Goal: Task Accomplishment & Management: Complete application form

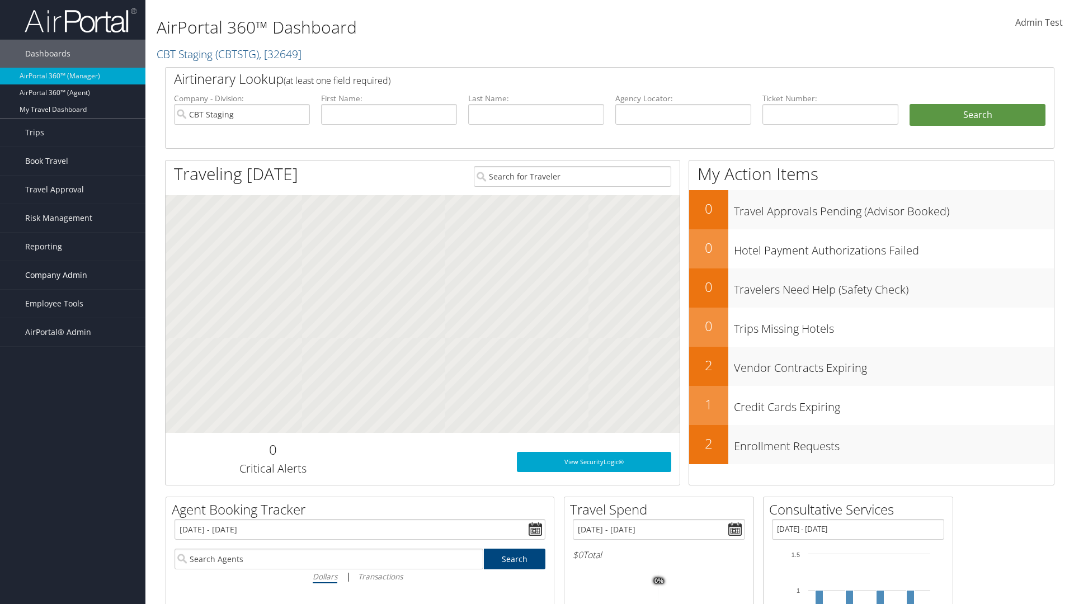
click at [73, 275] on span "Company Admin" at bounding box center [56, 275] width 62 height 28
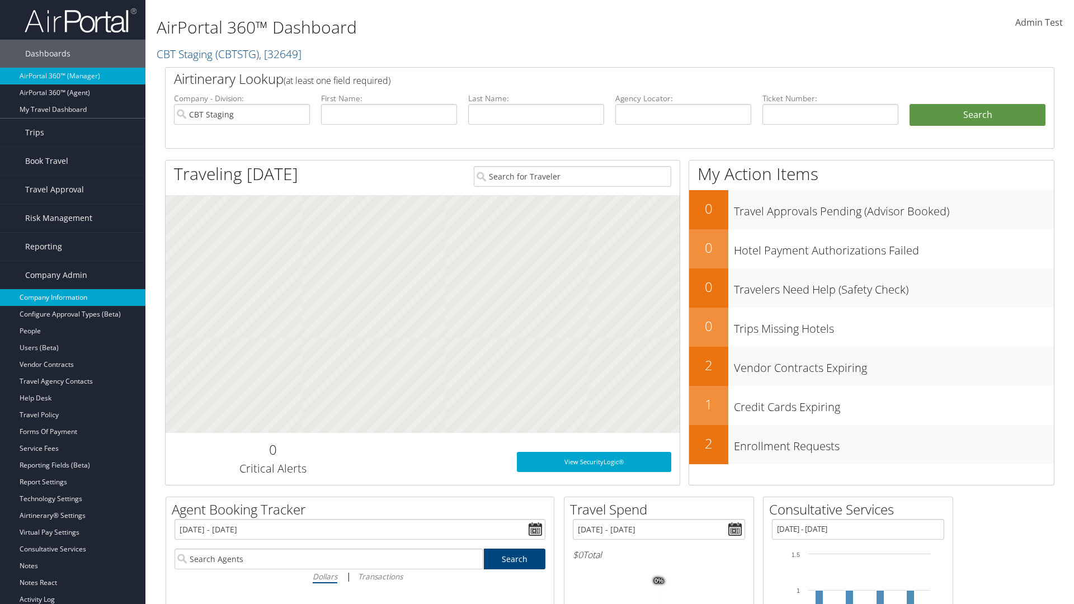
click at [73, 298] on link "Company Information" at bounding box center [72, 297] width 145 height 17
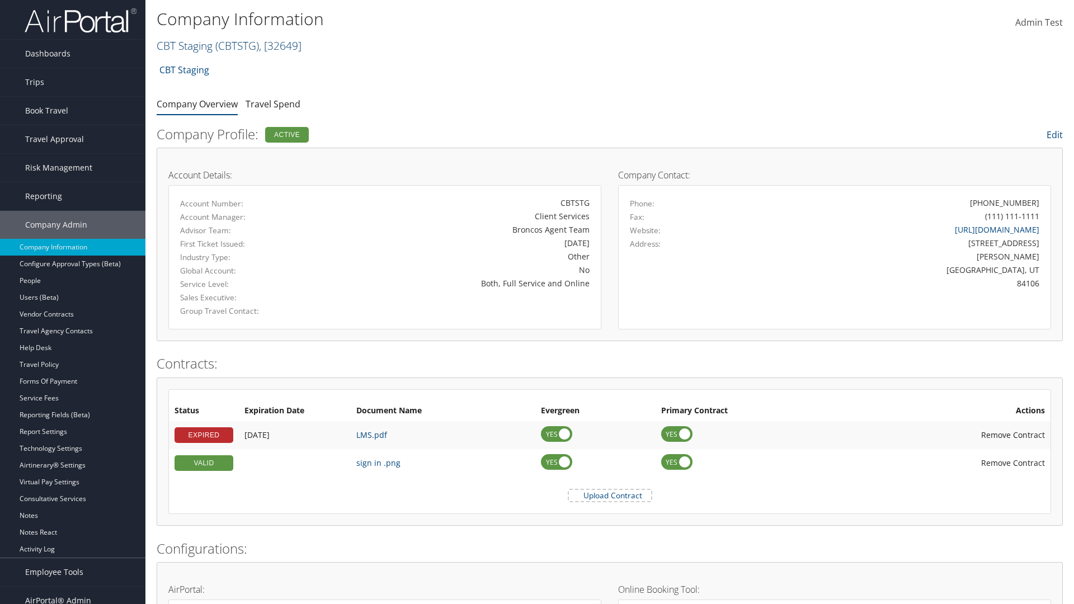
click at [185, 45] on link "CBT Staging ( CBTSTG ) , [ 32649 ]" at bounding box center [229, 45] width 145 height 15
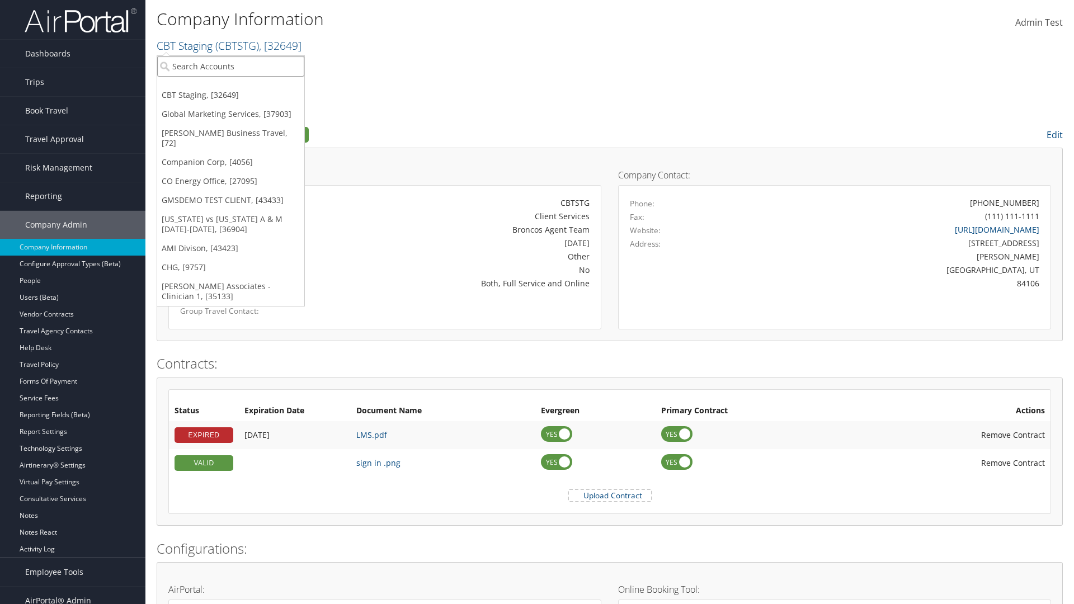
click at [230, 66] on input "search" at bounding box center [230, 66] width 147 height 21
type input "CBTSTG"
click at [230, 87] on div "CBT Staging (CBTSTG), [32649]" at bounding box center [230, 87] width 159 height 10
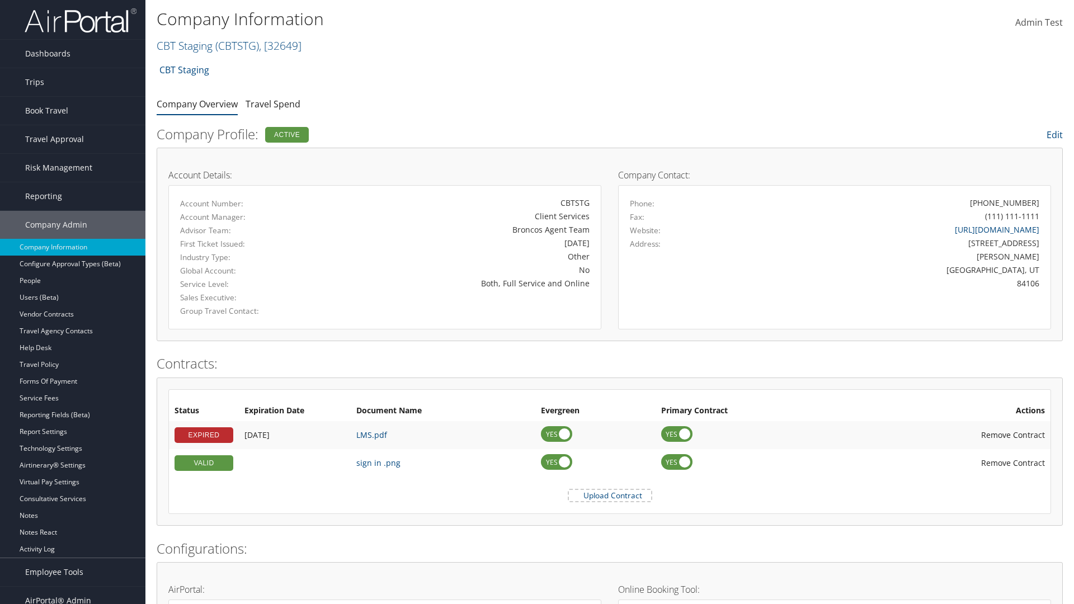
scroll to position [519, 0]
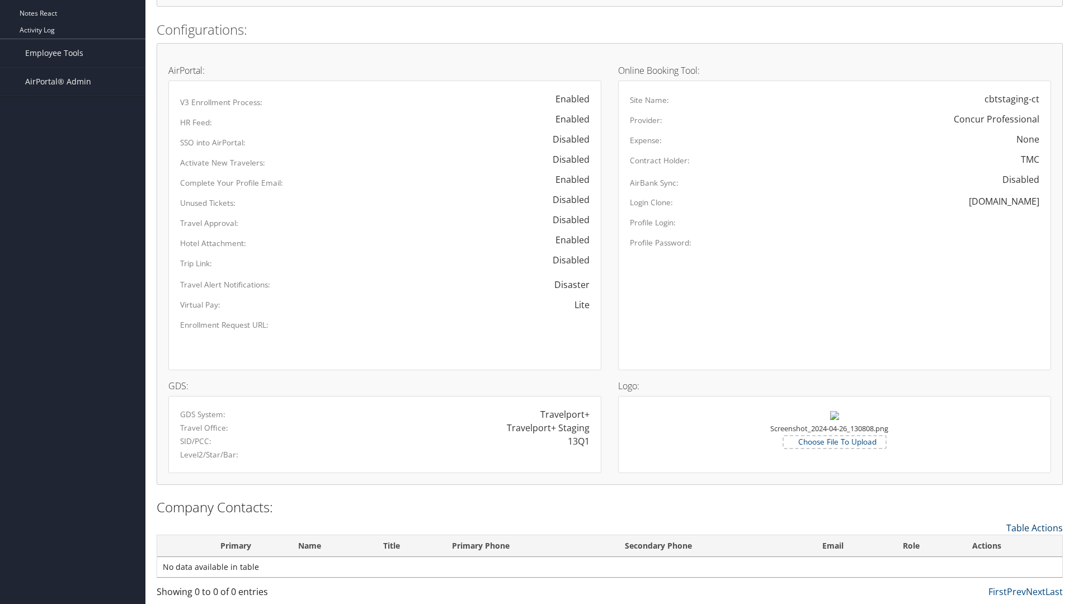
click at [1034, 527] on link "Table Actions" at bounding box center [1034, 528] width 56 height 12
click at [988, 545] on link "New Contact" at bounding box center [988, 545] width 147 height 19
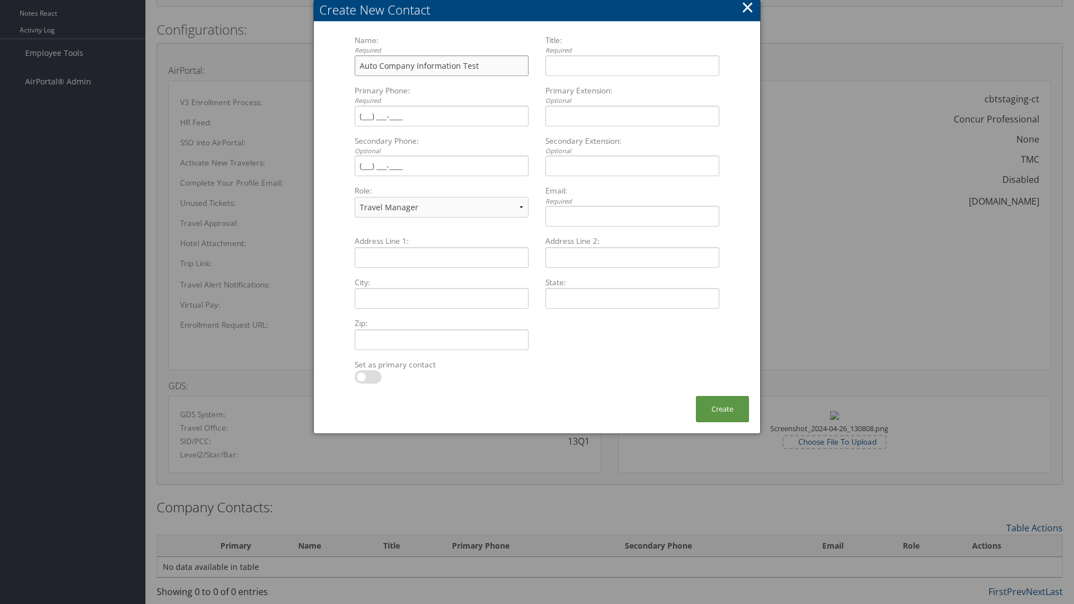
type input "Auto Company Information Test"
type input "Company Information Title"
type input "[PHONE_NUMBER]"
select select "EX"
type input "[PHONE_NUMBER]"
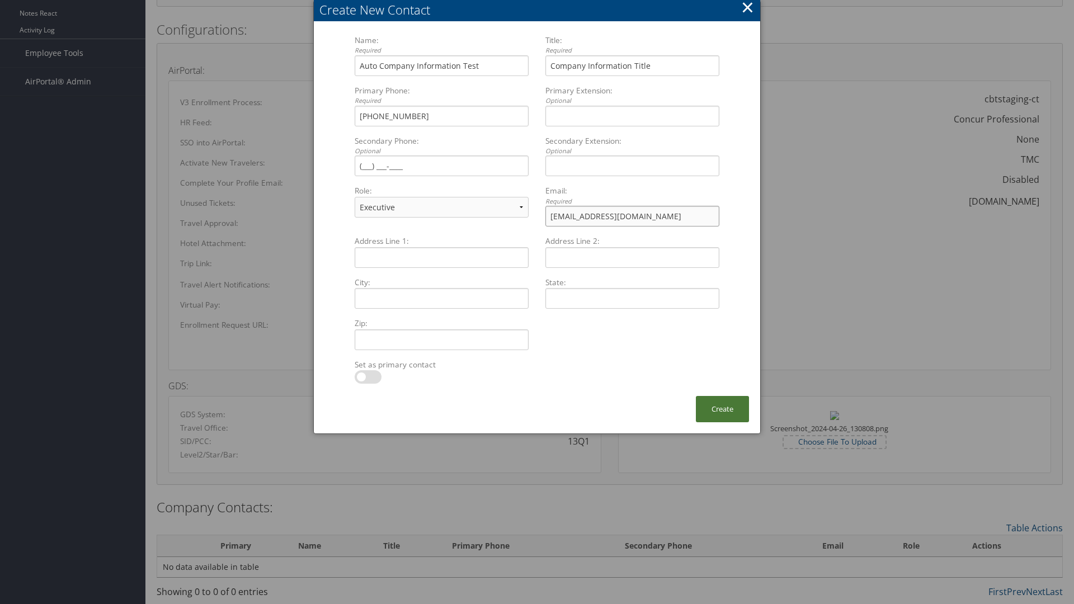
type input "[EMAIL_ADDRESS][DOMAIN_NAME]"
click at [722, 409] on button "Create" at bounding box center [722, 409] width 53 height 26
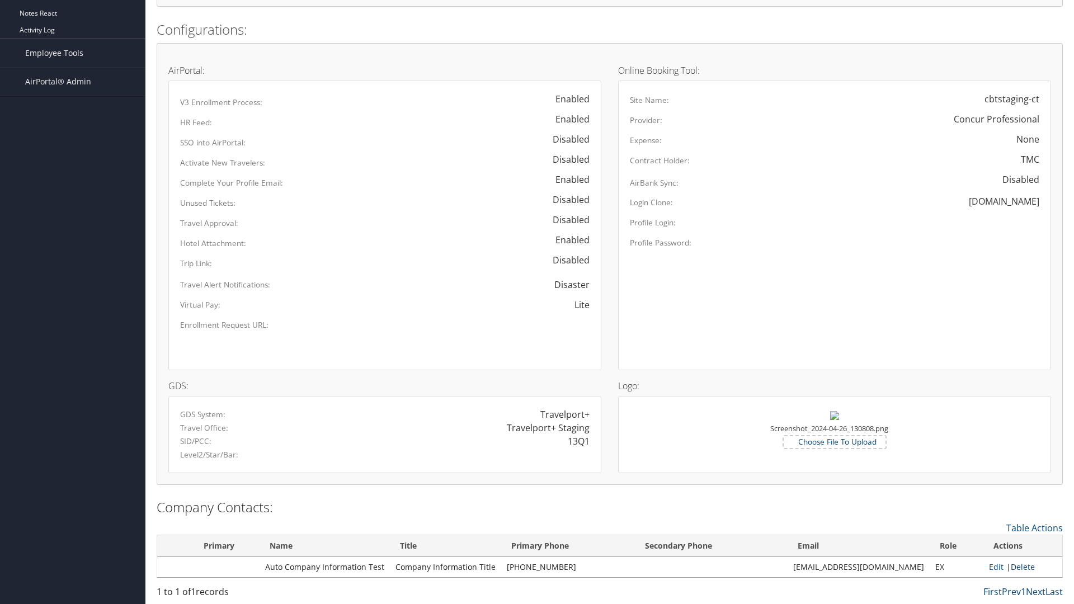
click at [1019, 567] on link "Delete" at bounding box center [1023, 567] width 24 height 11
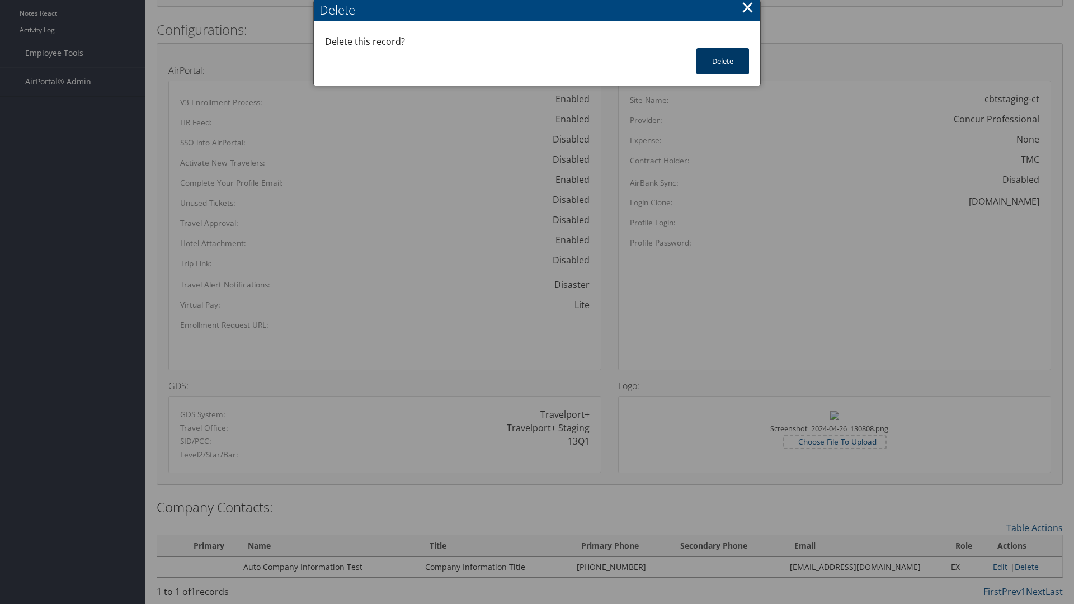
click at [723, 61] on button "Delete" at bounding box center [722, 61] width 53 height 26
